Goal: Contribute content: Add original content to the website for others to see

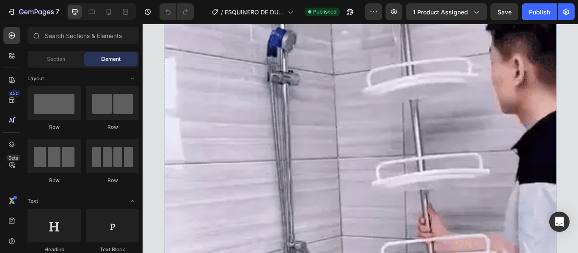
scroll to position [1692, 0]
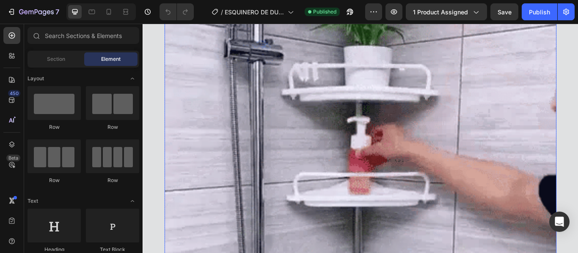
click at [256, 148] on img at bounding box center [396, 213] width 457 height 571
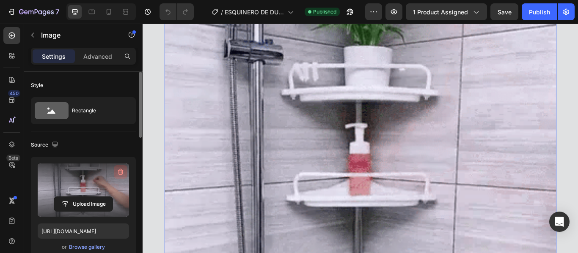
click at [121, 170] on icon "button" at bounding box center [120, 172] width 5 height 6
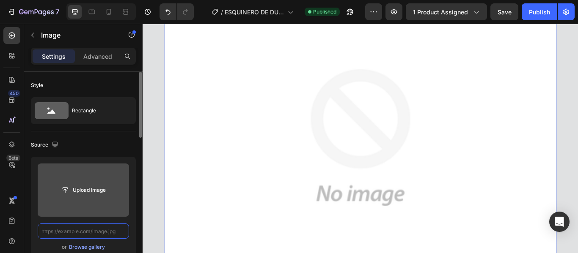
click at [109, 226] on input "text" at bounding box center [83, 231] width 91 height 15
paste input "[URL][DOMAIN_NAME]"
type input "[URL][DOMAIN_NAME]"
paste input "[URL][DOMAIN_NAME]"
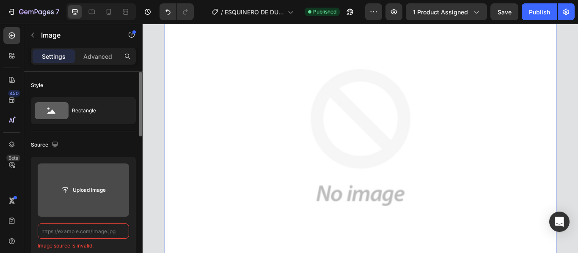
type input "[URL][DOMAIN_NAME]"
click at [109, 231] on input "text" at bounding box center [83, 231] width 91 height 15
paste input "[URL][DOMAIN_NAME]"
type input "[URL][DOMAIN_NAME]"
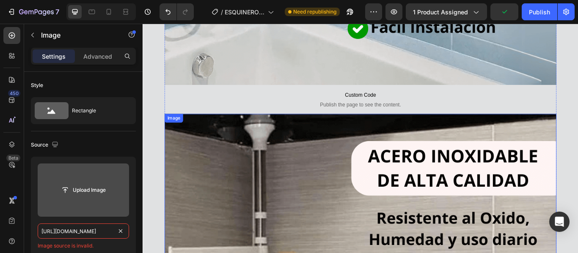
scroll to position [677, 0]
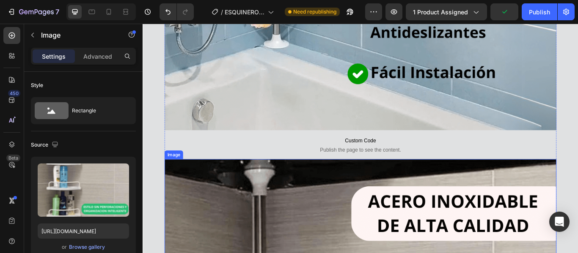
click at [212, 176] on icon at bounding box center [214, 174] width 5 height 6
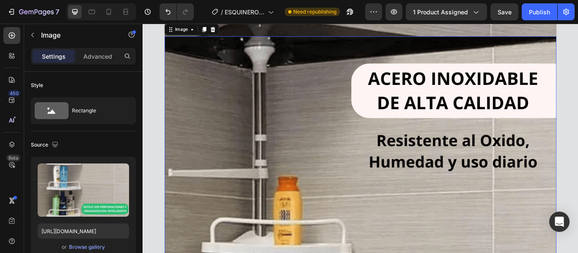
scroll to position [1609, 0]
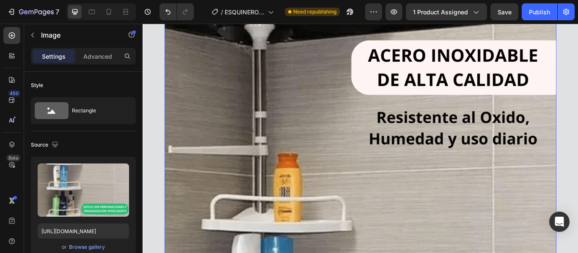
click at [89, 229] on input "[URL][DOMAIN_NAME]" at bounding box center [83, 231] width 91 height 15
paste input "Mivideo-ezgif.com-optimize.gif?v=1759091769"
type input "[URL][DOMAIN_NAME]"
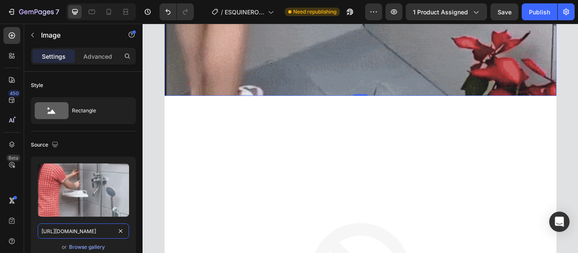
scroll to position [2328, 0]
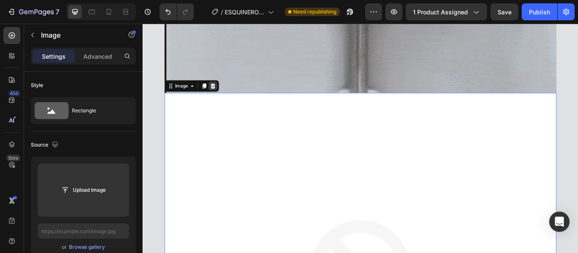
click at [223, 100] on div at bounding box center [224, 96] width 10 height 10
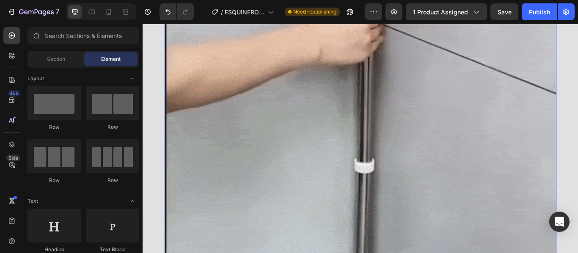
scroll to position [1778, 0]
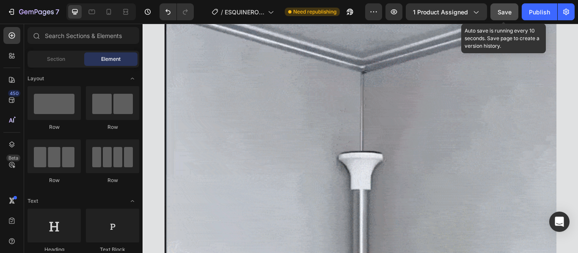
click at [509, 13] on span "Save" at bounding box center [505, 11] width 14 height 7
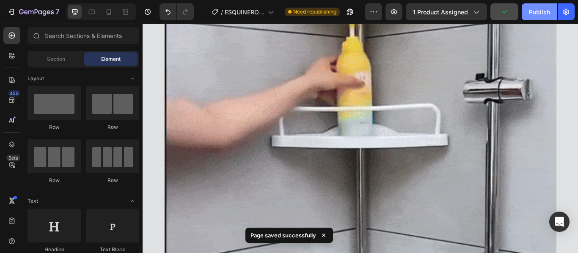
click at [544, 14] on div "Publish" at bounding box center [539, 12] width 21 height 9
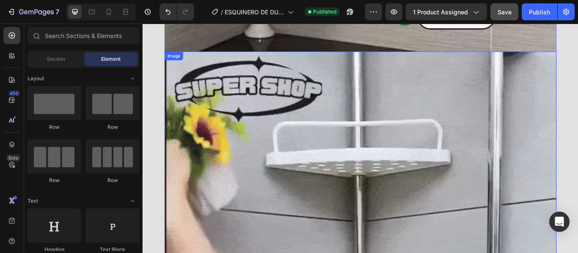
scroll to position [1482, 0]
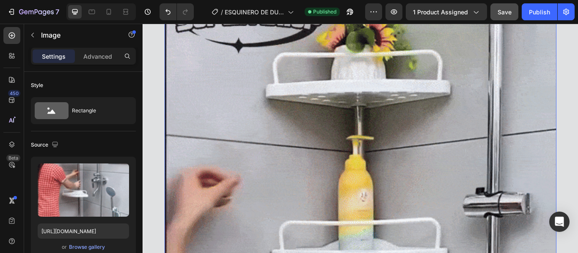
scroll to position [1651, 0]
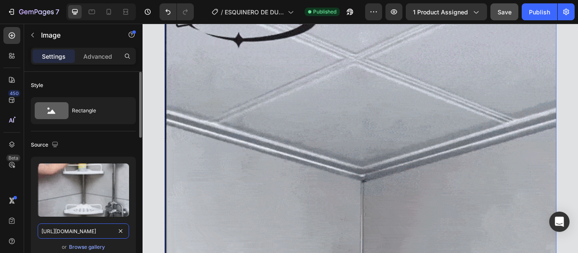
click at [82, 231] on input "[URL][DOMAIN_NAME]" at bounding box center [83, 231] width 91 height 15
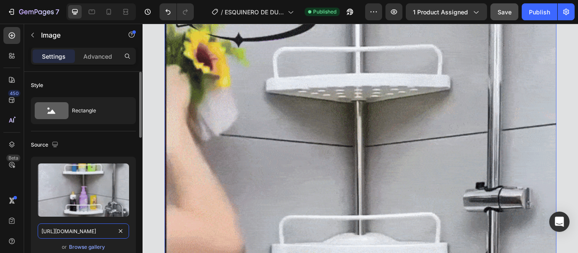
paste input "1-ezgif.com-optimize.gif?v=175909213"
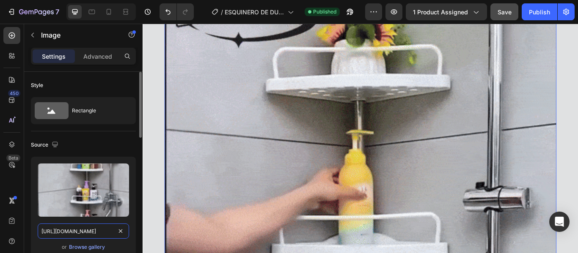
type input "[URL][DOMAIN_NAME]"
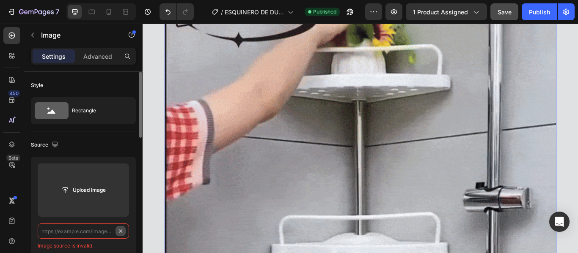
scroll to position [0, 0]
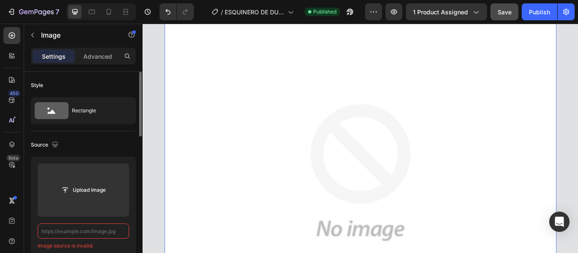
click at [104, 229] on input "text" at bounding box center [83, 231] width 91 height 15
paste input "[URL][DOMAIN_NAME]"
type input "[URL][DOMAIN_NAME]"
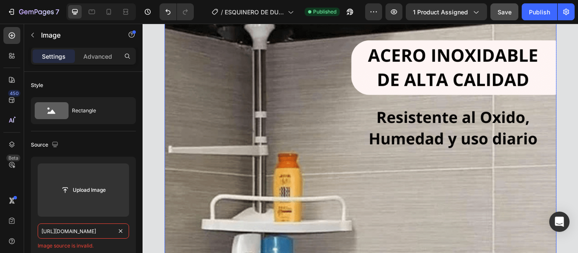
scroll to position [678, 0]
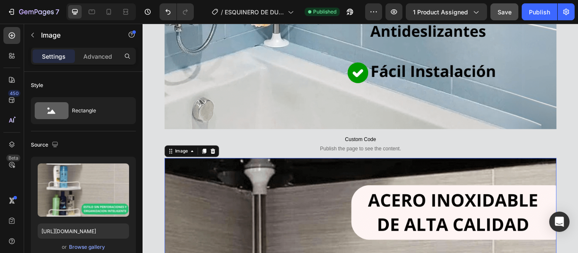
click at [212, 171] on icon at bounding box center [214, 173] width 5 height 6
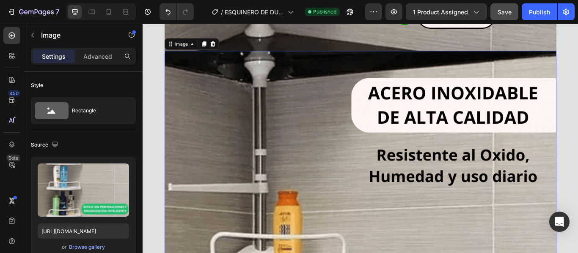
scroll to position [1567, 0]
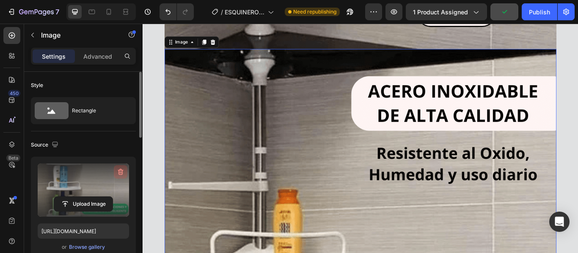
click at [120, 173] on icon "button" at bounding box center [120, 172] width 1 height 3
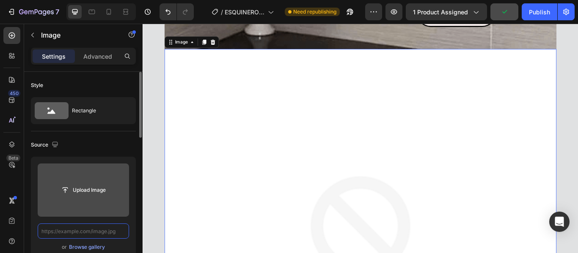
click at [112, 230] on input "text" at bounding box center [83, 231] width 91 height 15
paste input "[URL][DOMAIN_NAME]"
type input "[URL][DOMAIN_NAME]"
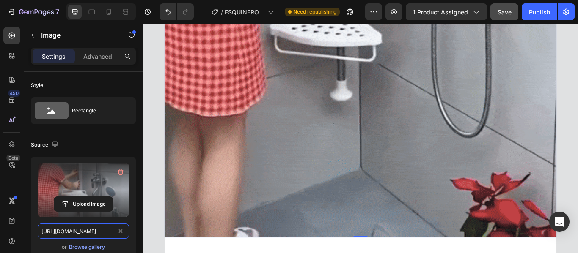
scroll to position [2329, 0]
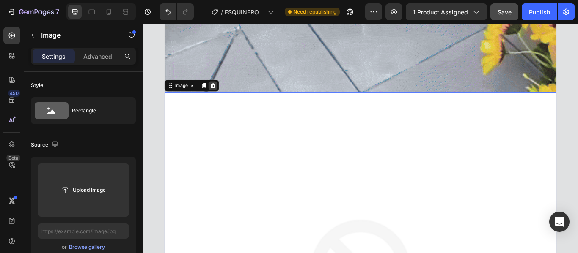
click at [221, 97] on icon at bounding box center [224, 96] width 7 height 7
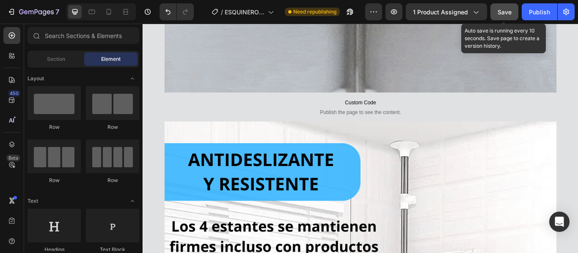
click at [506, 9] on span "Save" at bounding box center [505, 11] width 14 height 7
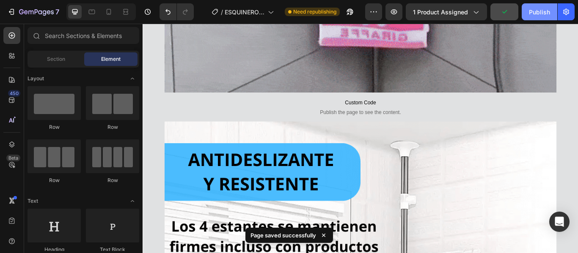
click at [542, 10] on div "Publish" at bounding box center [539, 12] width 21 height 9
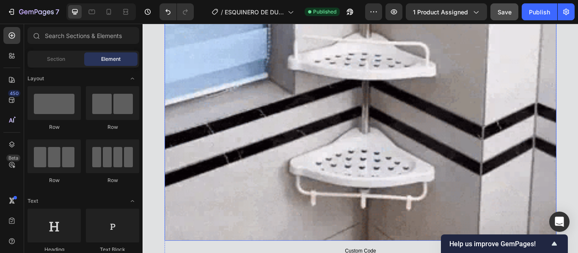
scroll to position [3640, 0]
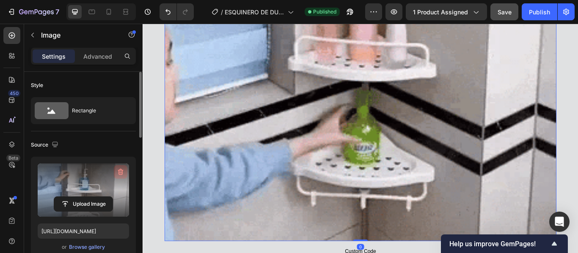
click at [121, 171] on icon "button" at bounding box center [120, 172] width 8 height 8
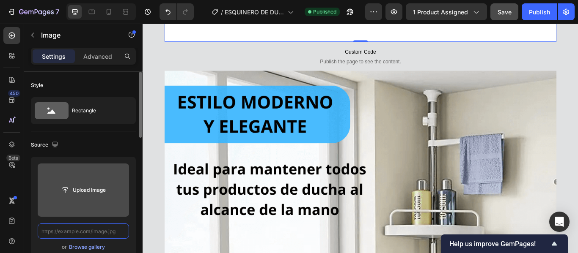
click at [102, 229] on input "text" at bounding box center [83, 231] width 91 height 15
paste input "[URL][DOMAIN_NAME]"
type input "[URL][DOMAIN_NAME]"
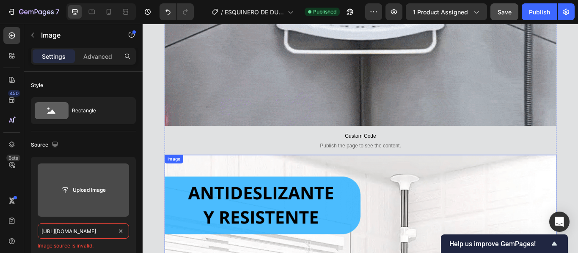
scroll to position [2244, 0]
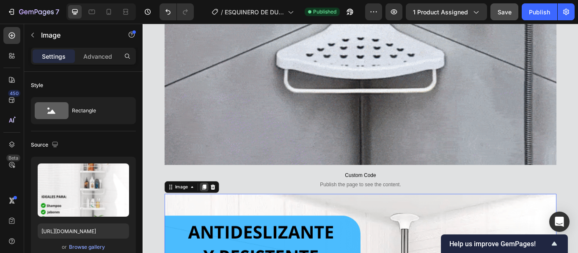
click at [211, 217] on icon at bounding box center [214, 214] width 7 height 7
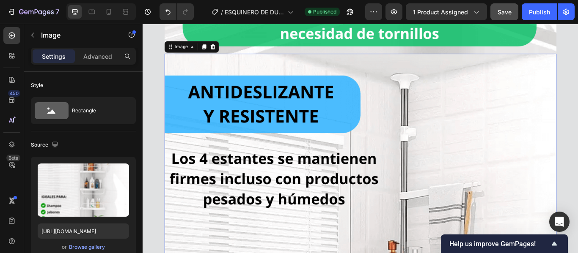
scroll to position [3175, 0]
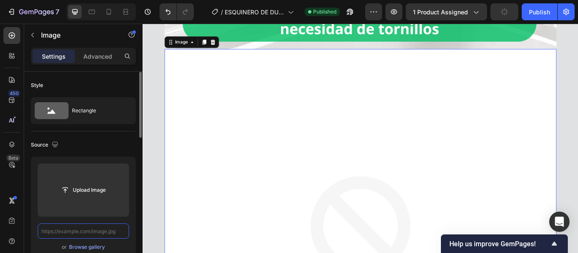
scroll to position [0, 0]
paste input "[URL][DOMAIN_NAME]"
type input "[URL][DOMAIN_NAME]"
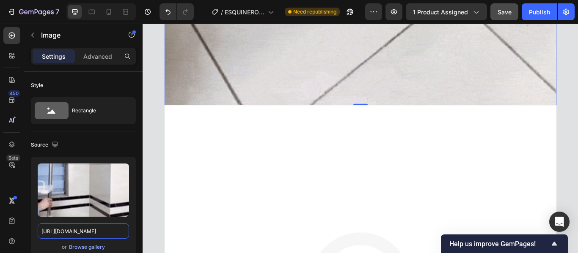
scroll to position [3936, 0]
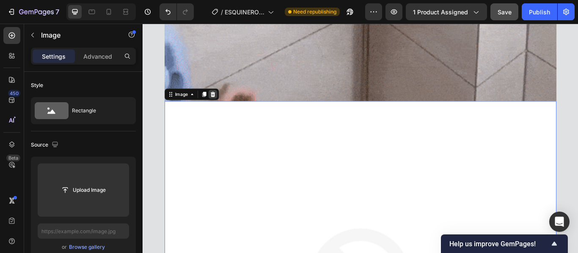
click at [222, 108] on icon at bounding box center [224, 106] width 5 height 6
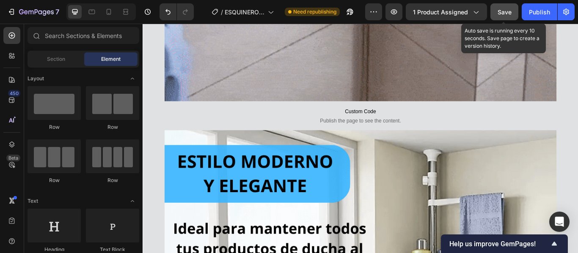
click at [503, 14] on span "Save" at bounding box center [505, 11] width 14 height 7
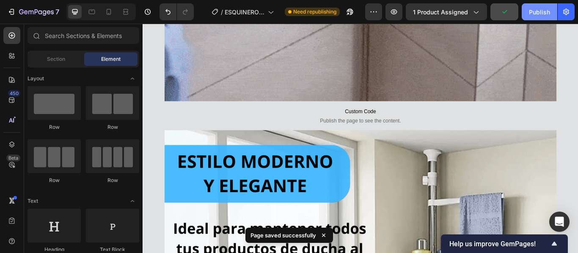
click at [544, 14] on div "Publish" at bounding box center [539, 12] width 21 height 9
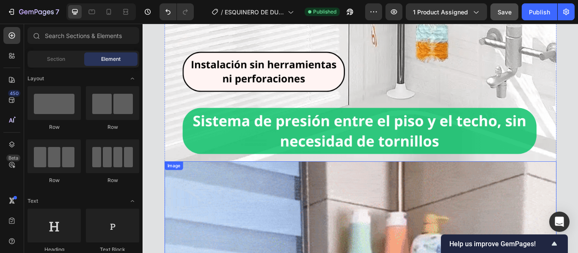
scroll to position [2963, 0]
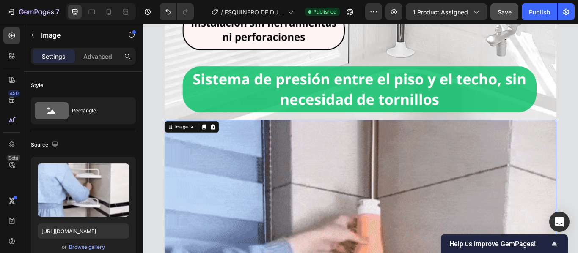
scroll to position [3090, 0]
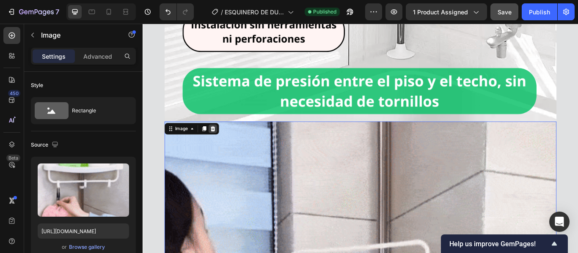
click at [221, 147] on icon at bounding box center [224, 146] width 7 height 7
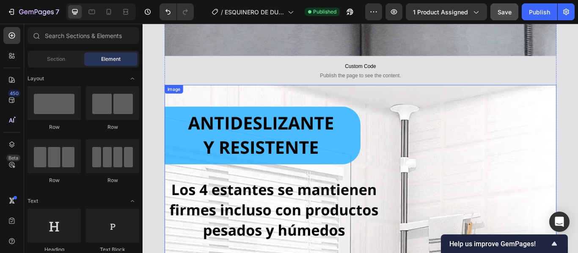
scroll to position [2371, 0]
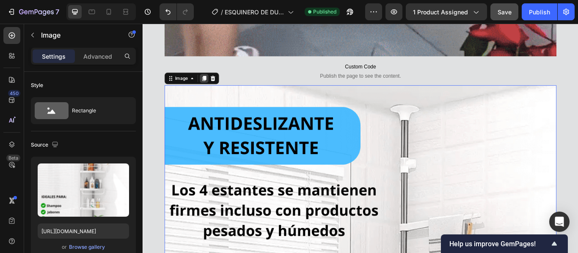
click at [211, 87] on icon at bounding box center [214, 87] width 7 height 7
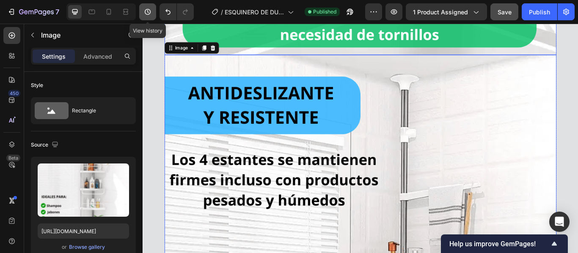
scroll to position [3175, 0]
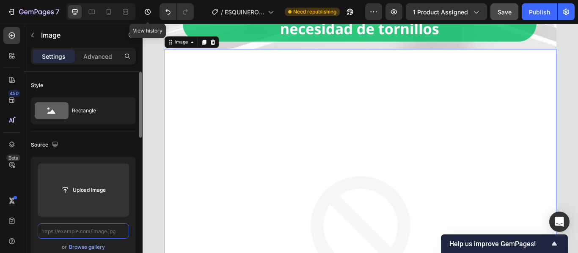
scroll to position [0, 0]
paste input "[URL][DOMAIN_NAME]"
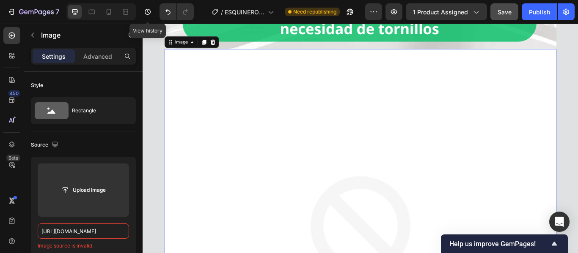
click at [119, 170] on label at bounding box center [83, 190] width 91 height 53
click at [113, 183] on input "file" at bounding box center [83, 190] width 58 height 14
click at [102, 224] on input "[URL][DOMAIN_NAME]" at bounding box center [83, 231] width 91 height 15
click at [99, 229] on input "[URL][DOMAIN_NAME]" at bounding box center [83, 231] width 91 height 15
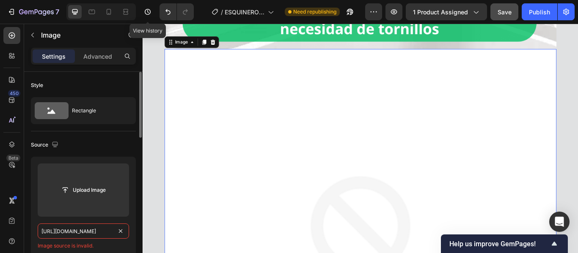
paste input "[URL][DOMAIN_NAME]"
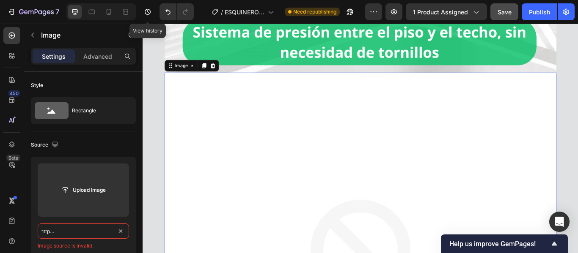
scroll to position [3132, 0]
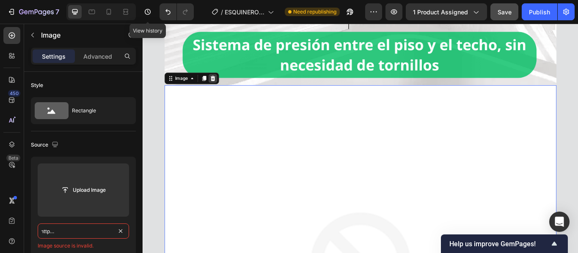
type input "https://cdn.shopify.comhttps://[DOMAIN_NAME][URL]"
click at [221, 88] on icon at bounding box center [224, 87] width 7 height 7
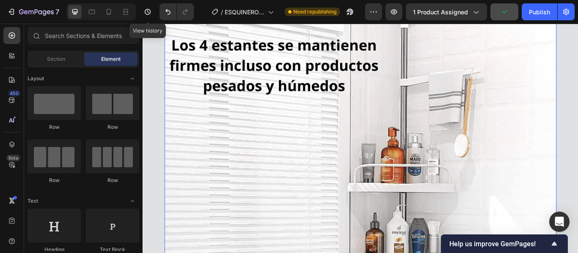
scroll to position [2329, 0]
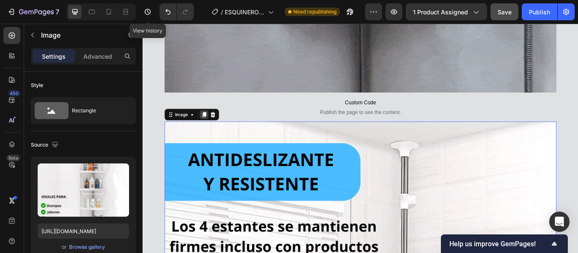
click at [211, 132] on icon at bounding box center [214, 129] width 7 height 7
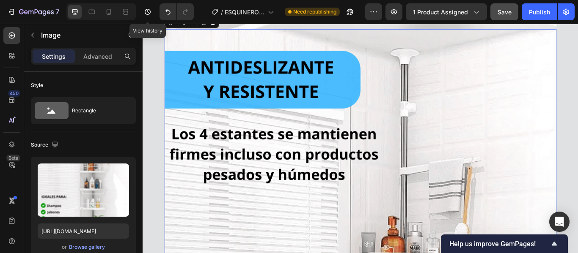
scroll to position [3197, 0]
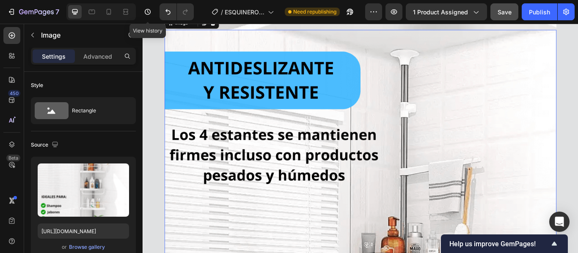
click at [86, 232] on input "[URL][DOMAIN_NAME]" at bounding box center [83, 231] width 91 height 15
paste input "Mivideo4-ezgif.com-optimize.gif?v=175909305"
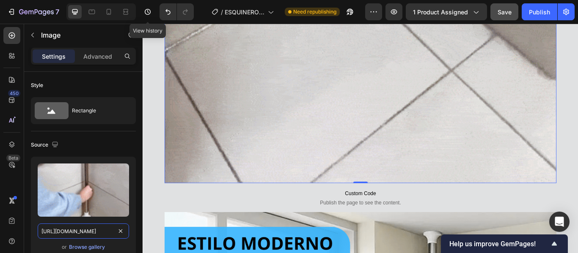
scroll to position [3916, 0]
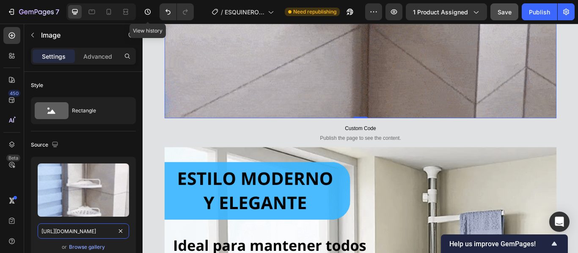
type input "[URL][DOMAIN_NAME]"
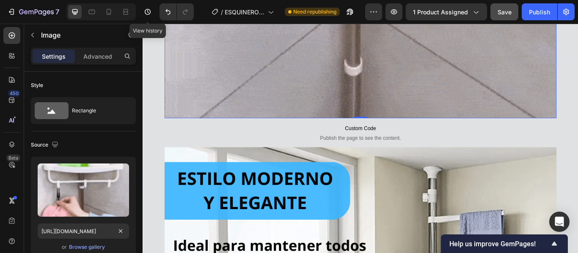
click at [506, 16] on div "Save" at bounding box center [505, 12] width 14 height 9
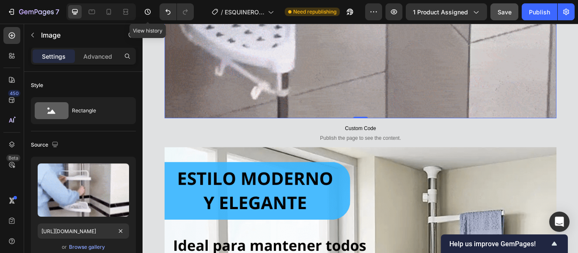
scroll to position [0, 0]
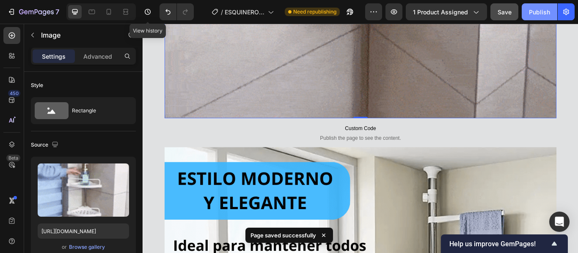
click at [545, 9] on div "Publish" at bounding box center [539, 12] width 21 height 9
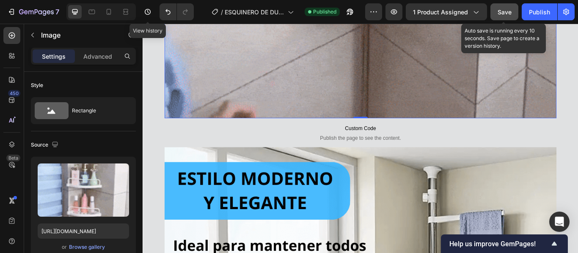
click at [505, 15] on span "Save" at bounding box center [505, 11] width 14 height 7
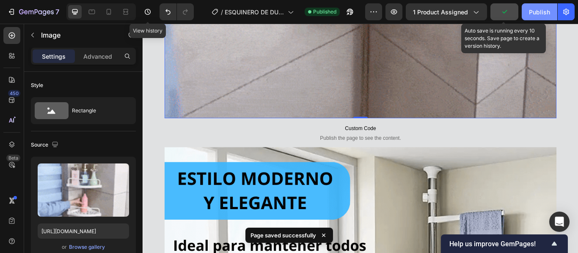
click at [536, 11] on div "Publish" at bounding box center [539, 12] width 21 height 9
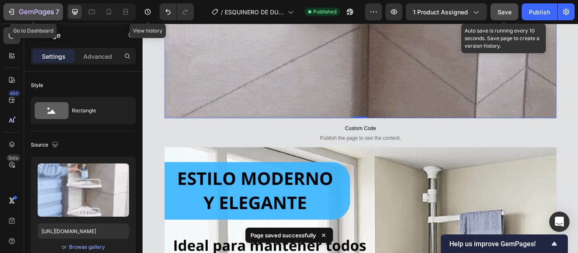
click at [9, 12] on icon "button" at bounding box center [11, 12] width 4 height 3
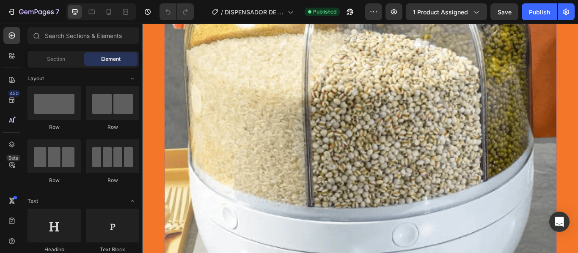
scroll to position [1227, 0]
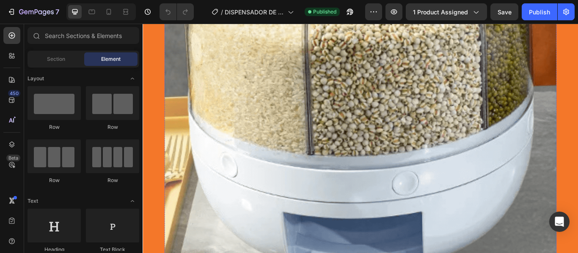
click at [295, 172] on img at bounding box center [396, 13] width 457 height 762
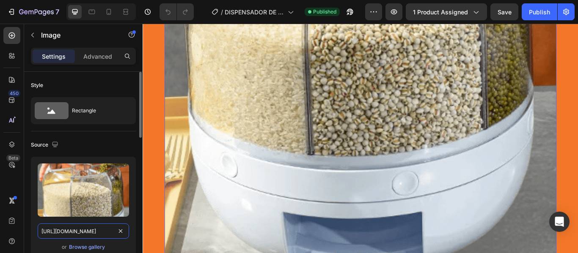
click at [97, 232] on input "https://cdn.shopify.com/s/files/1/0814/0885/2255/files/2_1_e051364c-67f8-46ad-a…" at bounding box center [83, 231] width 91 height 15
paste input "LANDING_DISPENSADOR_1.png?v=1759094262"
type input "https://cdn.shopify.com/s/files/1/0814/0885/2255/files/LANDING_DISPENSADOR_1.pn…"
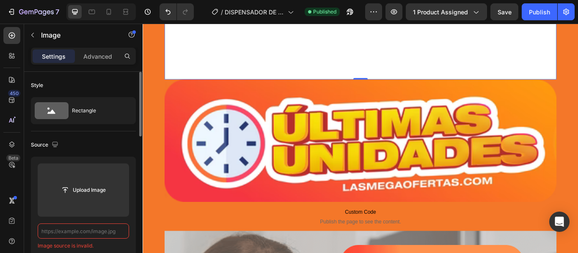
scroll to position [0, 0]
paste input "https://cdn.shopify.com/s/files/1/0814/0885/2255/files/LANDING_DISPENSADOR_1.pn…"
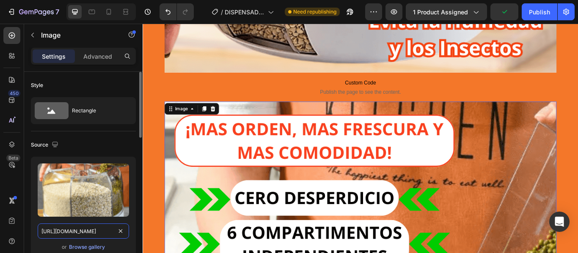
scroll to position [804, 0]
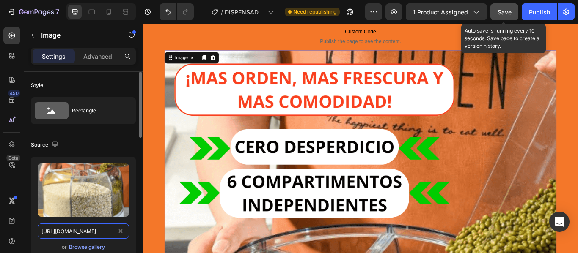
type input "https://cdn.shopify.com/s/files/1/0814/0885/2255/files/LANDING_DISPENSADOR_1.pn…"
click at [499, 11] on span "Save" at bounding box center [505, 11] width 14 height 7
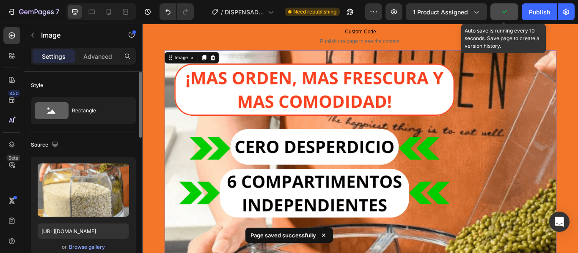
scroll to position [0, 0]
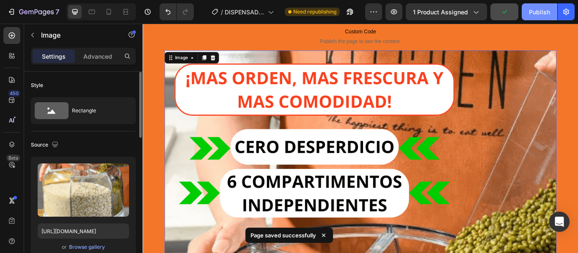
click at [537, 11] on div "Publish" at bounding box center [539, 12] width 21 height 9
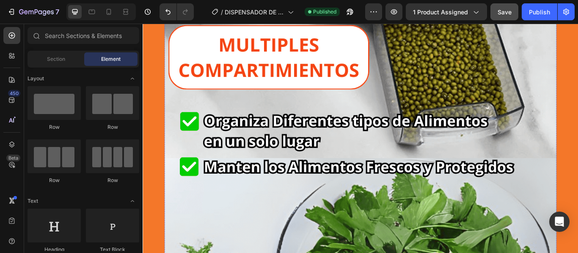
scroll to position [4440, 0]
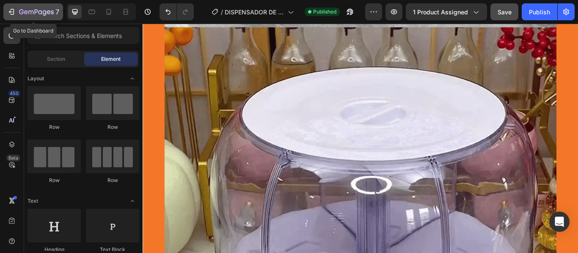
click at [11, 14] on icon "button" at bounding box center [13, 12] width 4 height 6
